Goal: Browse casually: Explore the website without a specific task or goal

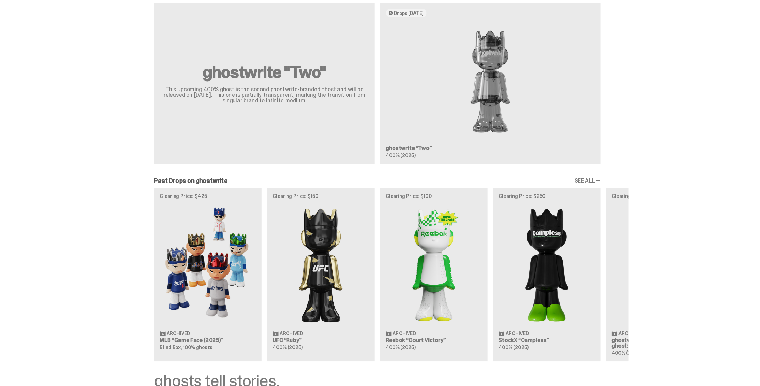
scroll to position [604, 0]
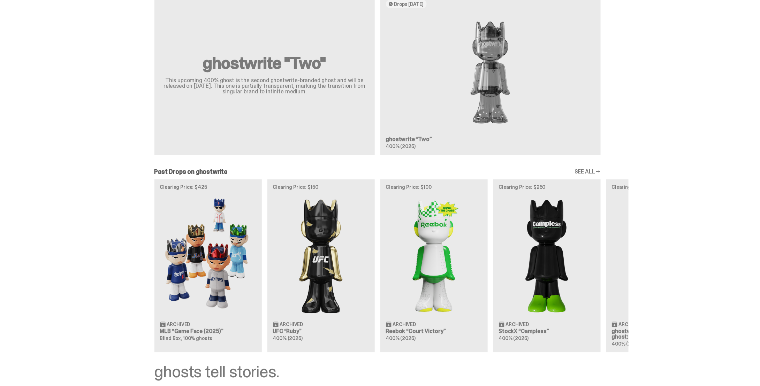
click at [211, 282] on div "Clearing Price: $425 Archived MLB “Game Face (2025)” Blind Box, 100% ghosts Cle…" at bounding box center [378, 265] width 502 height 173
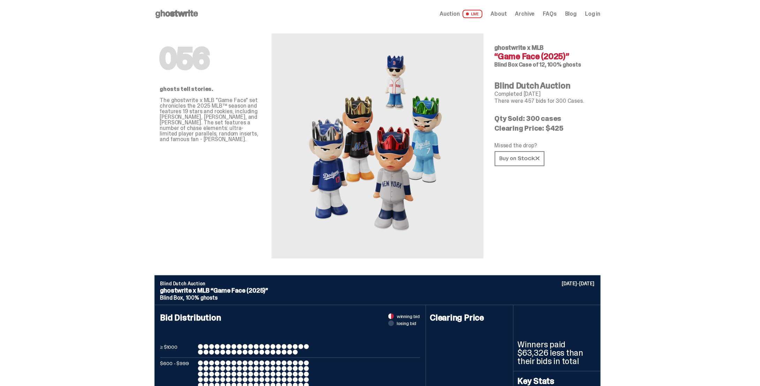
click at [512, 15] on div "Auction LIVE About Archive FAQs Blog Log in" at bounding box center [519, 14] width 161 height 8
click at [507, 14] on span "About" at bounding box center [499, 14] width 16 height 6
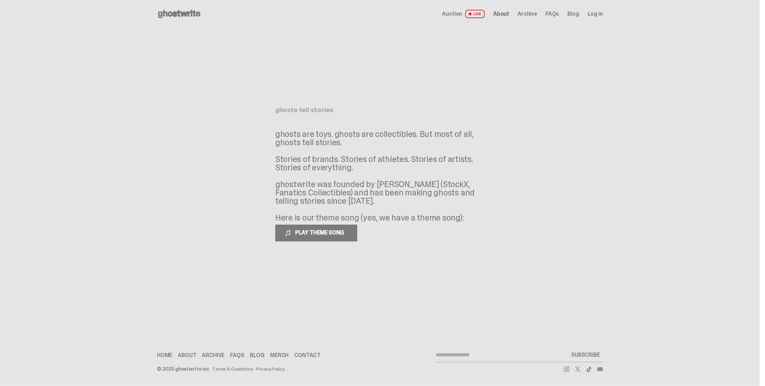
click at [482, 12] on span "LIVE" at bounding box center [475, 14] width 20 height 8
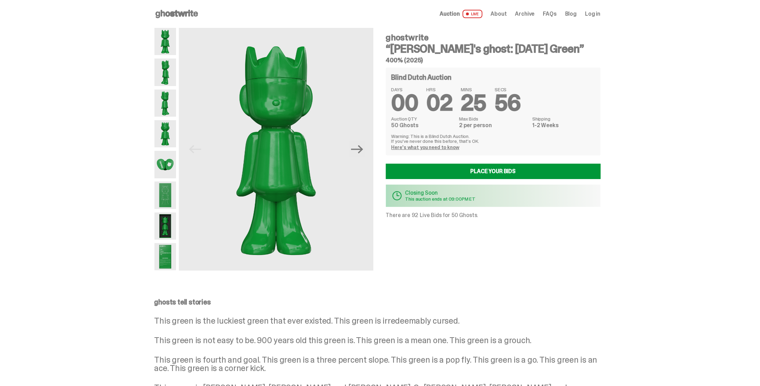
click at [505, 14] on span "About" at bounding box center [499, 14] width 16 height 6
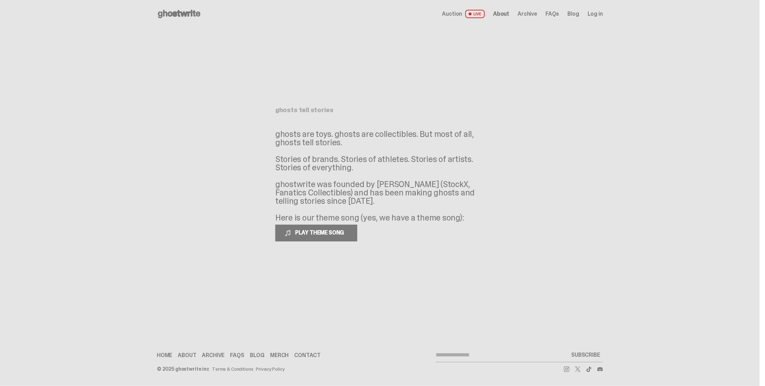
click at [198, 14] on use at bounding box center [179, 14] width 43 height 8
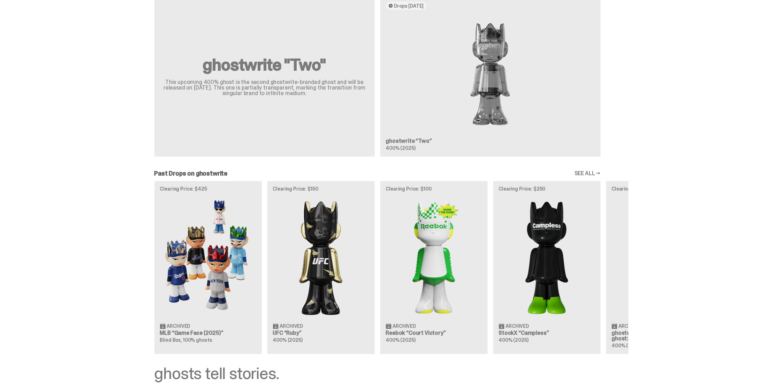
scroll to position [650, 0]
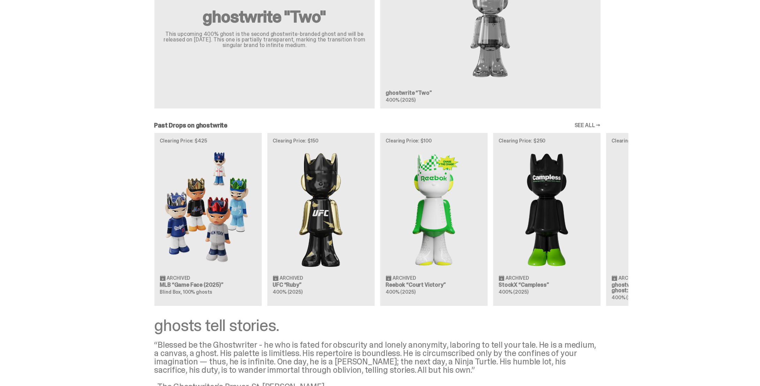
click at [587, 120] on div "[PERSON_NAME]'s ghost: [DATE] Green Live Now! Will Your Bid Be As Lucky As This…" at bounding box center [377, 0] width 754 height 782
click at [587, 123] on link "SEE ALL →" at bounding box center [587, 126] width 26 height 6
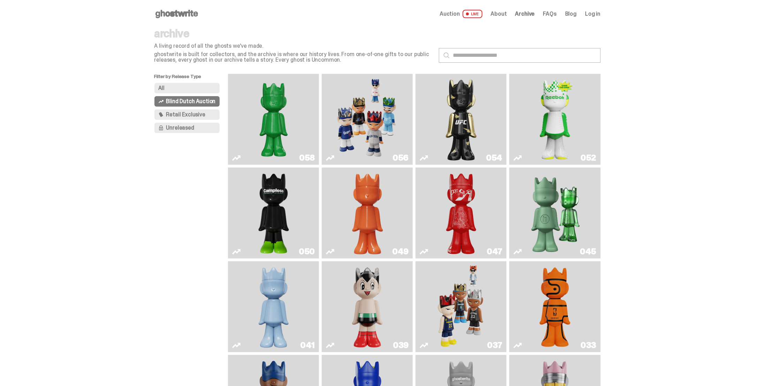
click at [367, 129] on img "Game Face (2025)" at bounding box center [367, 119] width 68 height 85
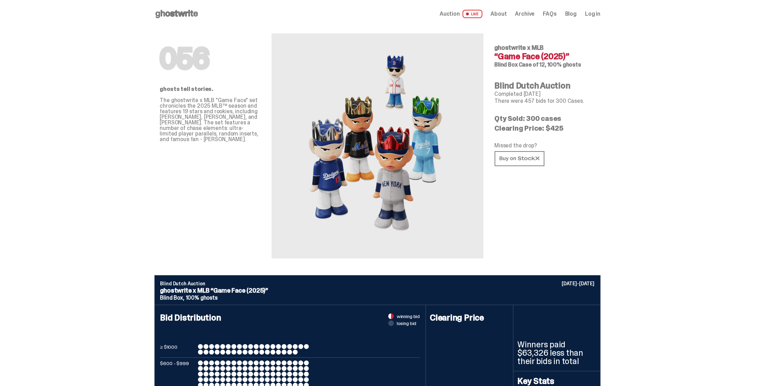
click at [175, 13] on use at bounding box center [176, 14] width 43 height 8
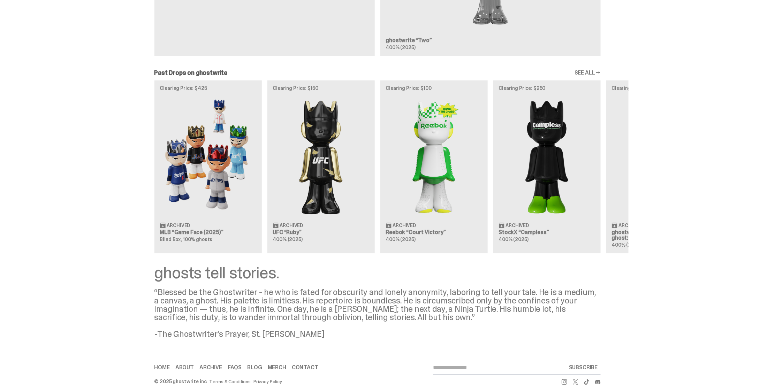
scroll to position [715, 0]
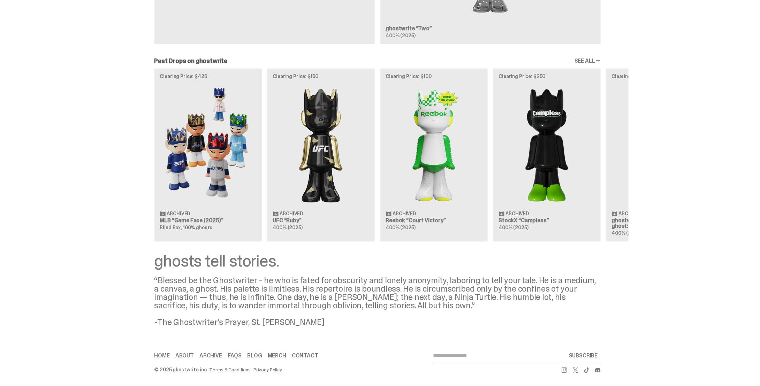
click at [215, 170] on div "Clearing Price: $425 Archived MLB “Game Face (2025)” Blind Box, 100% ghosts Cle…" at bounding box center [378, 154] width 502 height 173
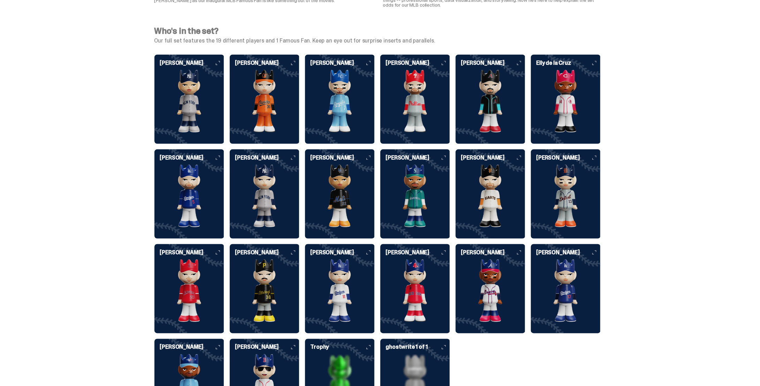
scroll to position [1765, 0]
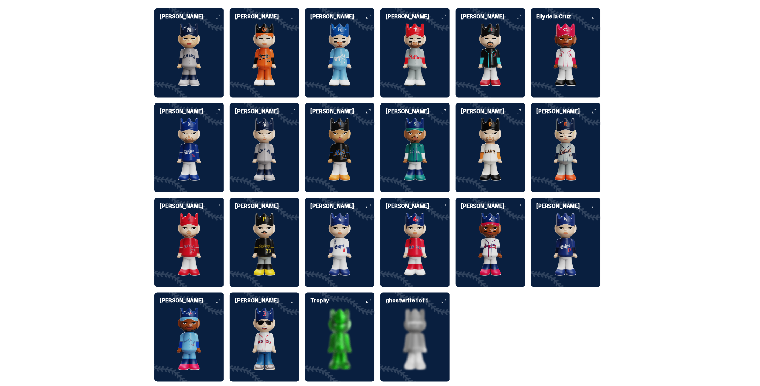
click at [365, 241] on img at bounding box center [340, 244] width 70 height 63
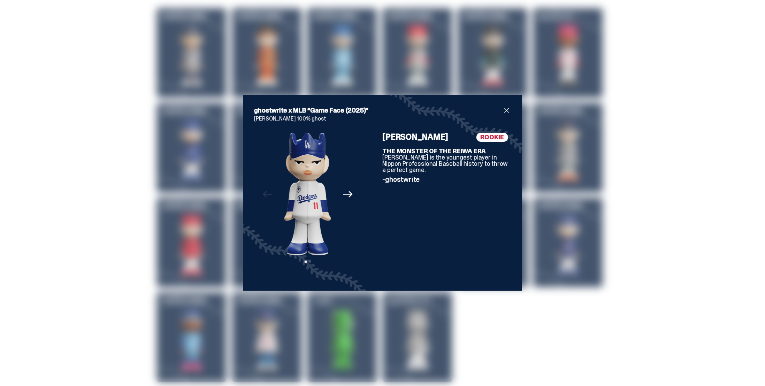
click at [506, 109] on span "close" at bounding box center [507, 110] width 8 height 8
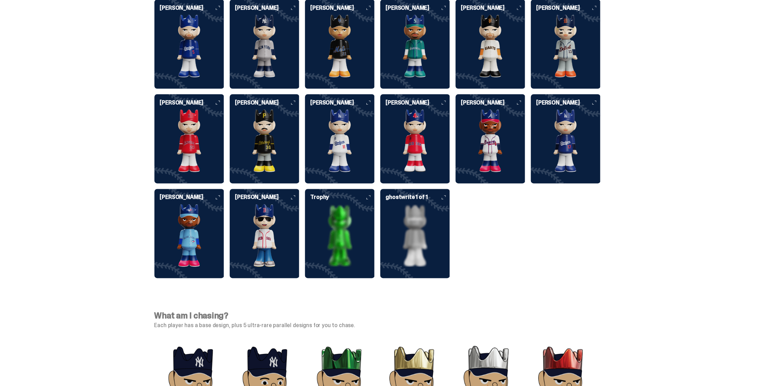
scroll to position [1859, 0]
